Goal: Information Seeking & Learning: Learn about a topic

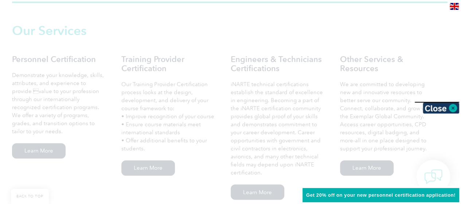
scroll to position [506, 0]
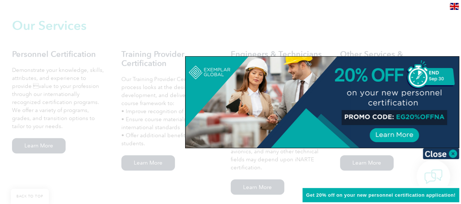
click at [453, 152] on img at bounding box center [441, 153] width 36 height 11
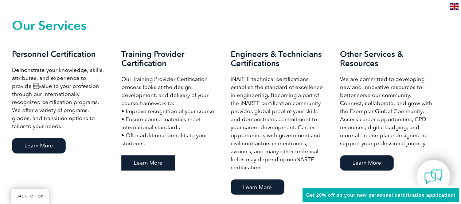
click at [160, 166] on link "Learn More" at bounding box center [148, 162] width 54 height 15
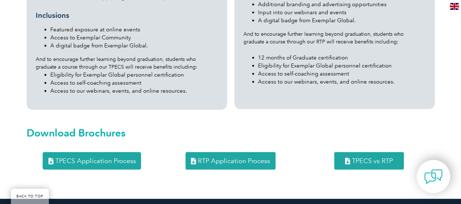
scroll to position [927, 0]
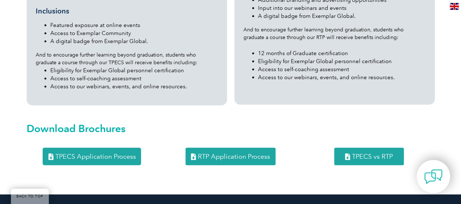
click at [359, 153] on span "TPECS vs RTP" at bounding box center [372, 156] width 41 height 7
